Goal: Complete application form

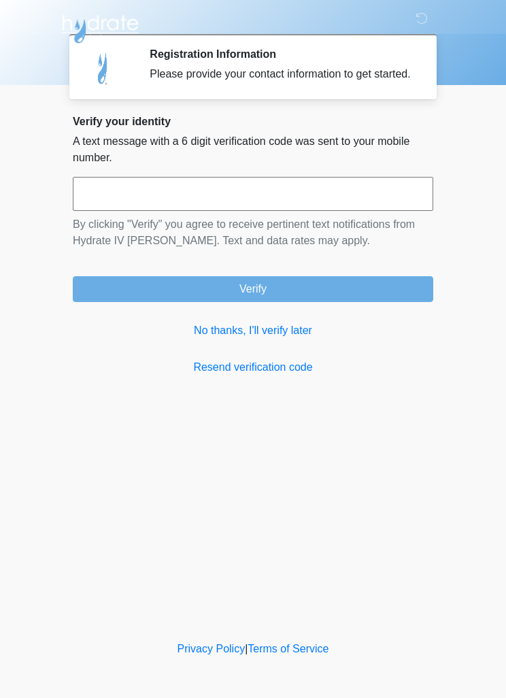
click at [271, 339] on link "No thanks, I'll verify later" at bounding box center [253, 331] width 361 height 16
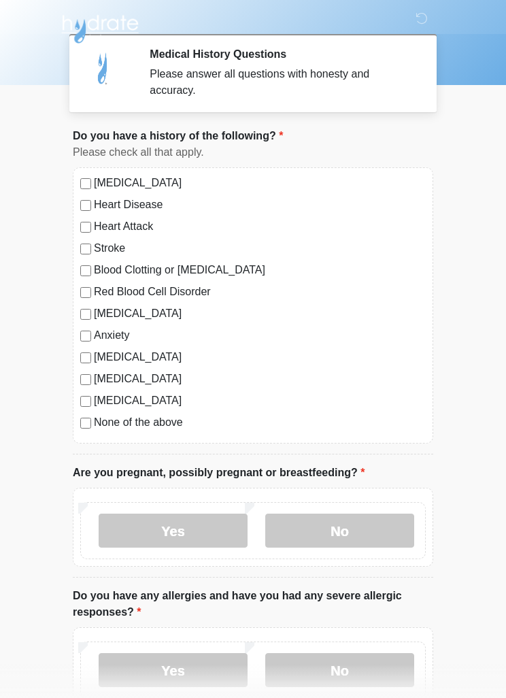
click at [349, 533] on label "No" at bounding box center [339, 531] width 149 height 34
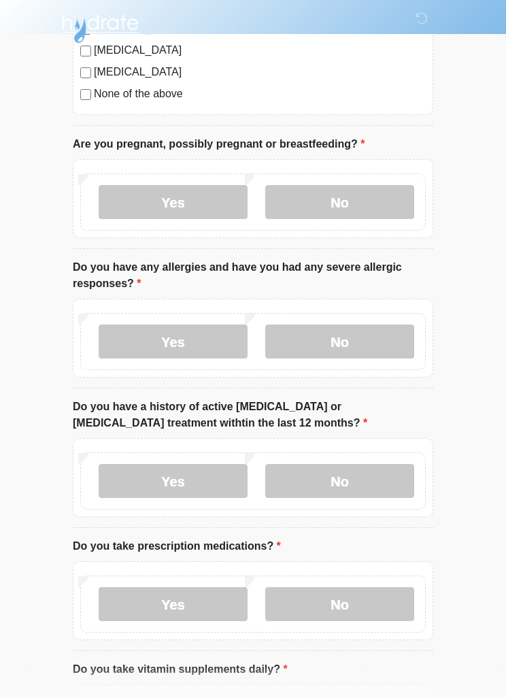
scroll to position [330, 0]
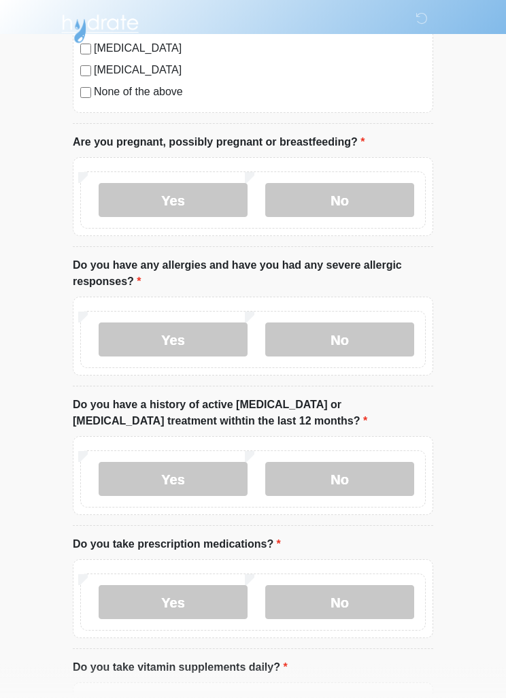
click at [336, 337] on label "No" at bounding box center [339, 340] width 149 height 34
click at [341, 476] on label "No" at bounding box center [339, 479] width 149 height 34
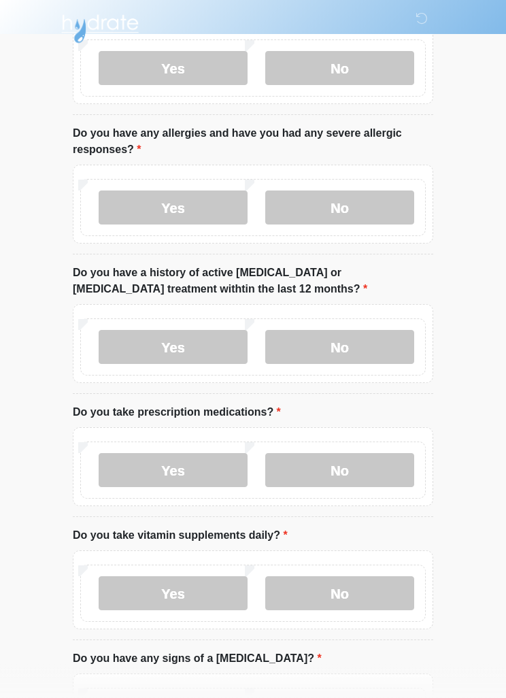
scroll to position [464, 0]
click at [187, 468] on label "Yes" at bounding box center [173, 470] width 149 height 34
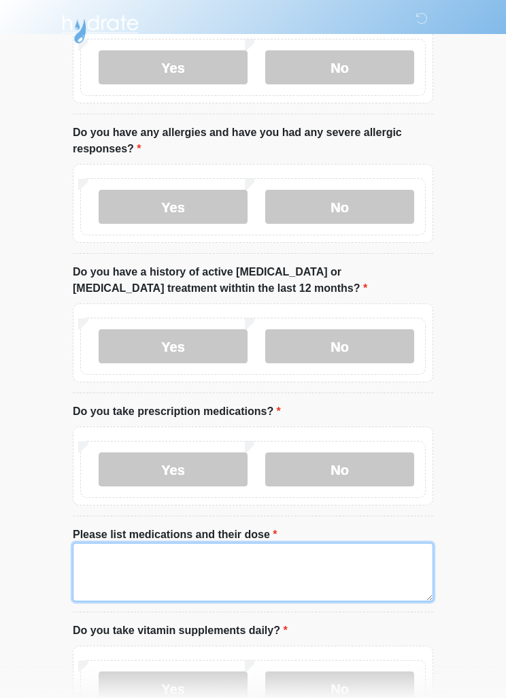
click at [168, 566] on textarea "Please list medications and their dose" at bounding box center [253, 572] width 361 height 59
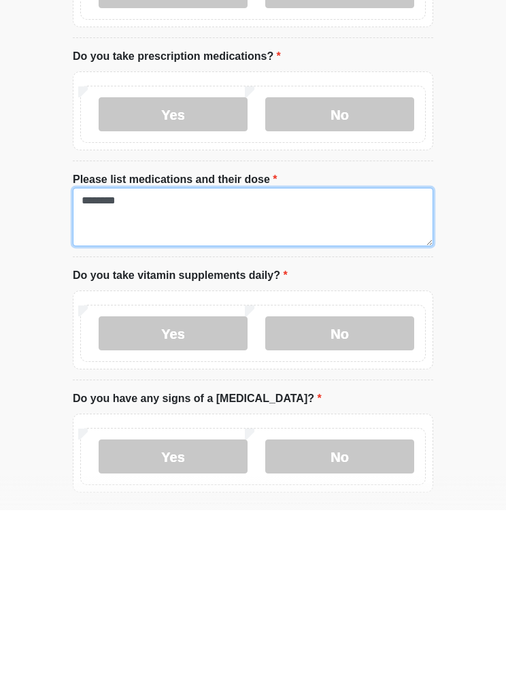
scroll to position [643, 0]
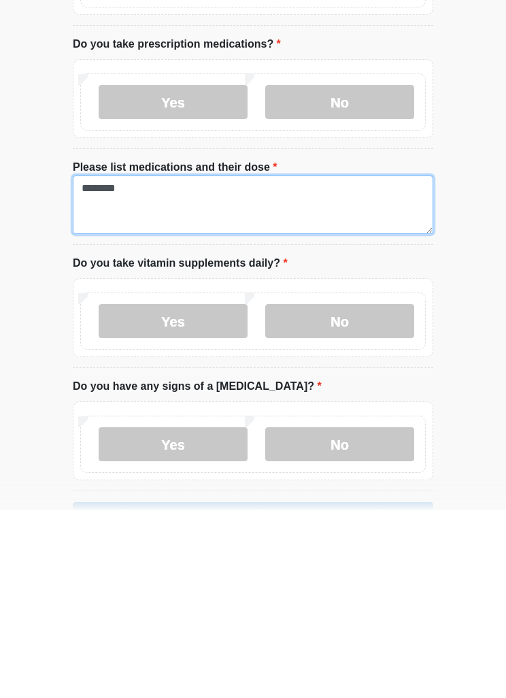
type textarea "********"
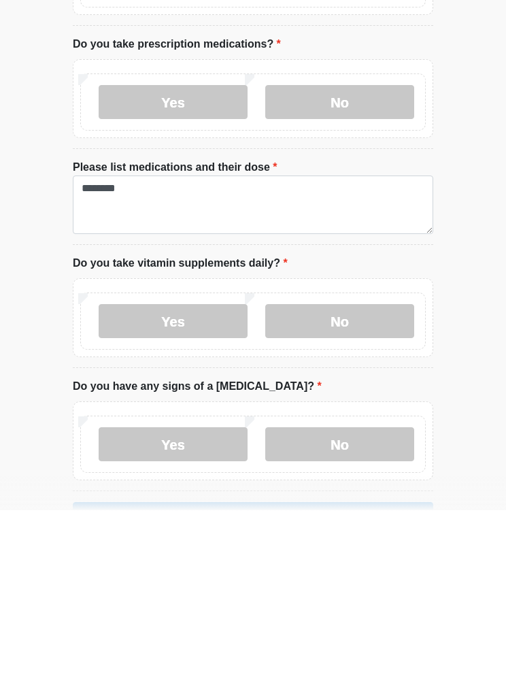
click at [355, 492] on label "No" at bounding box center [339, 509] width 149 height 34
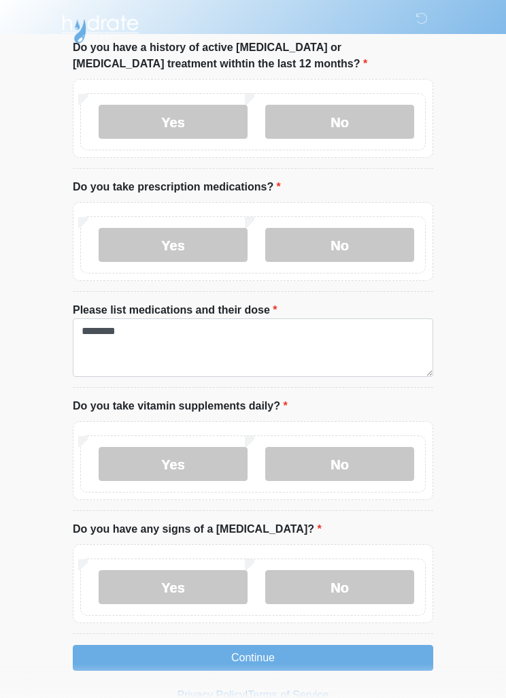
click at [333, 591] on label "No" at bounding box center [339, 587] width 149 height 34
click at [319, 646] on button "Continue" at bounding box center [253, 658] width 361 height 26
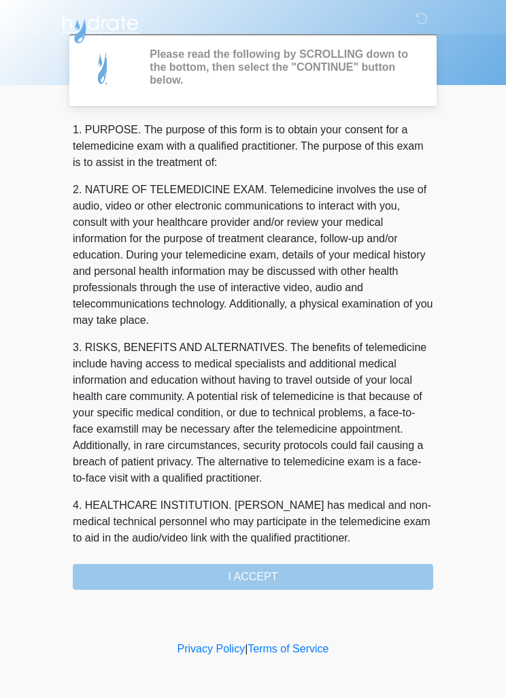
scroll to position [0, 0]
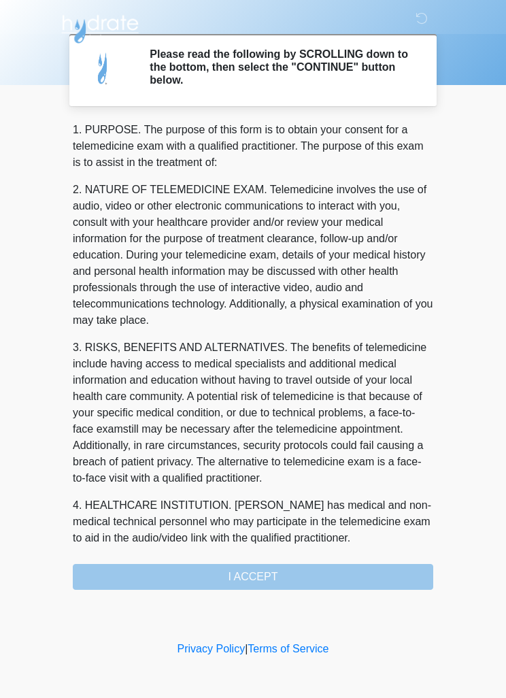
click at [309, 572] on div "1. PURPOSE. The purpose of this form is to obtain your consent for a telemedici…" at bounding box center [253, 356] width 361 height 468
click at [326, 581] on div "1. PURPOSE. The purpose of this form is to obtain your consent for a telemedici…" at bounding box center [253, 356] width 361 height 468
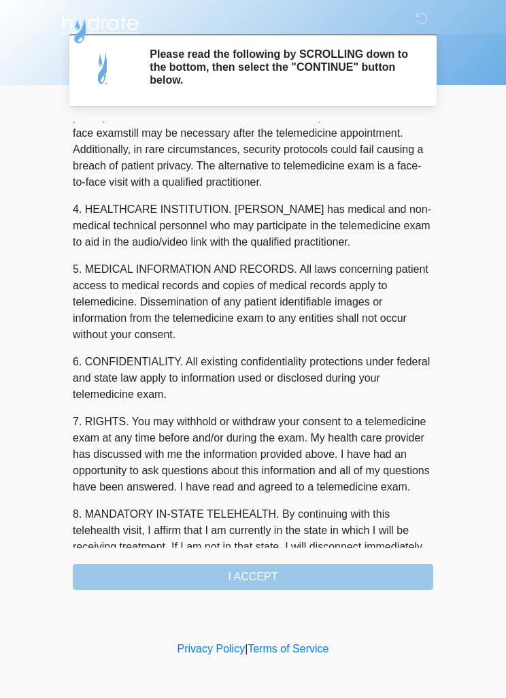
click at [312, 574] on div "1. PURPOSE. The purpose of this form is to obtain your consent for a telemedici…" at bounding box center [253, 356] width 361 height 468
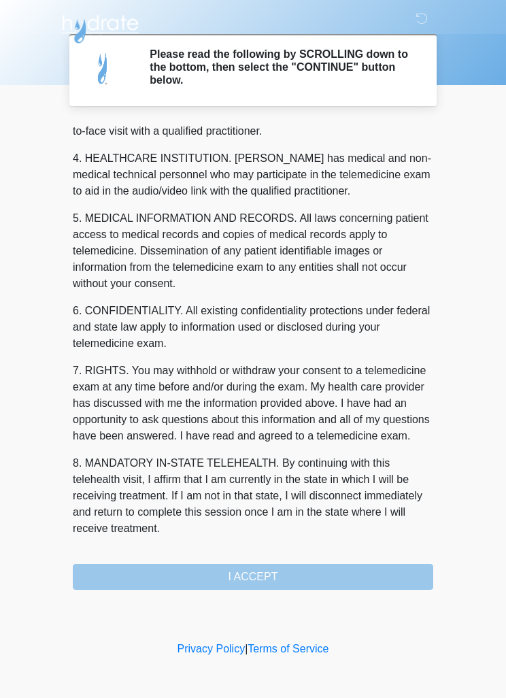
scroll to position [380, 0]
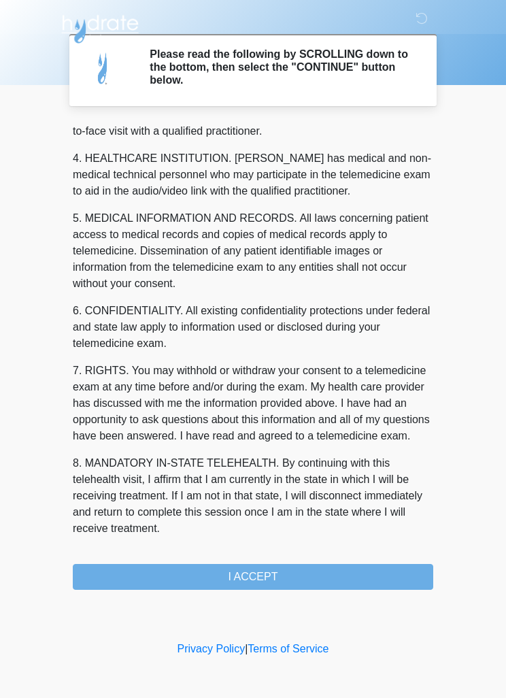
click at [301, 588] on button "I ACCEPT" at bounding box center [253, 577] width 361 height 26
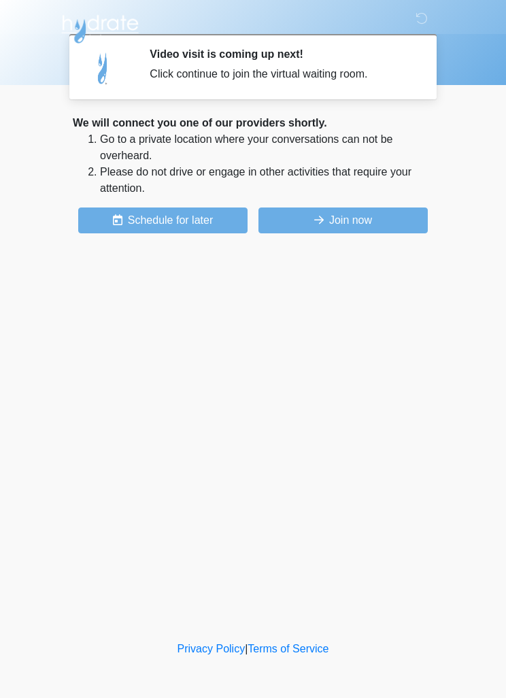
click at [372, 214] on button "Join now" at bounding box center [343, 221] width 169 height 26
